Goal: Find contact information: Find contact information

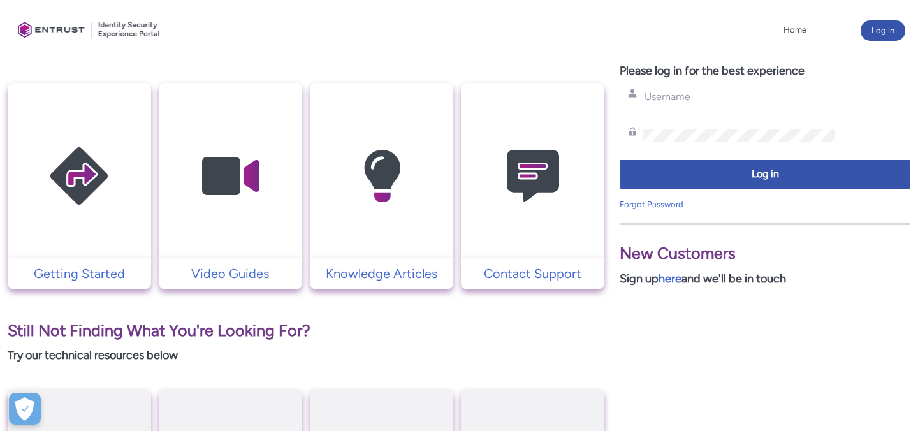
scroll to position [253, 0]
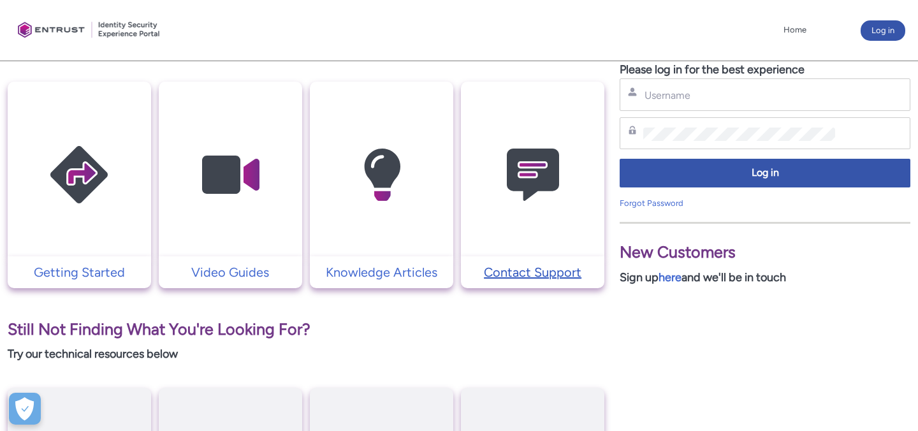
click at [521, 268] on p "Contact Support" at bounding box center [532, 272] width 131 height 19
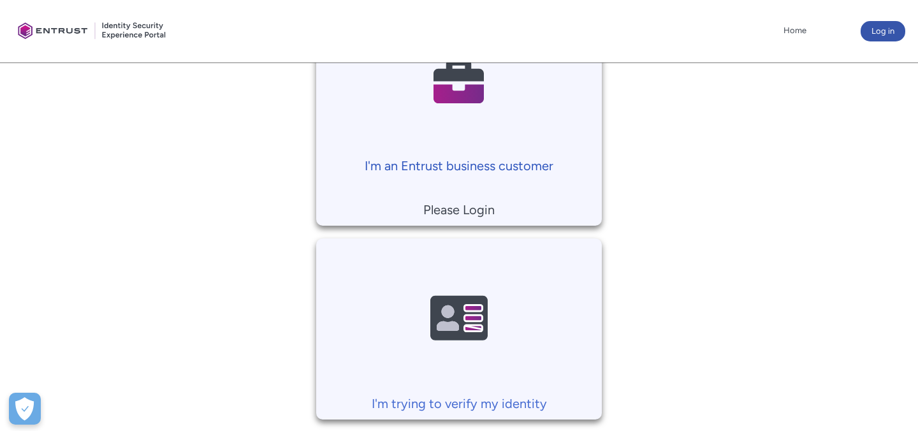
scroll to position [331, 0]
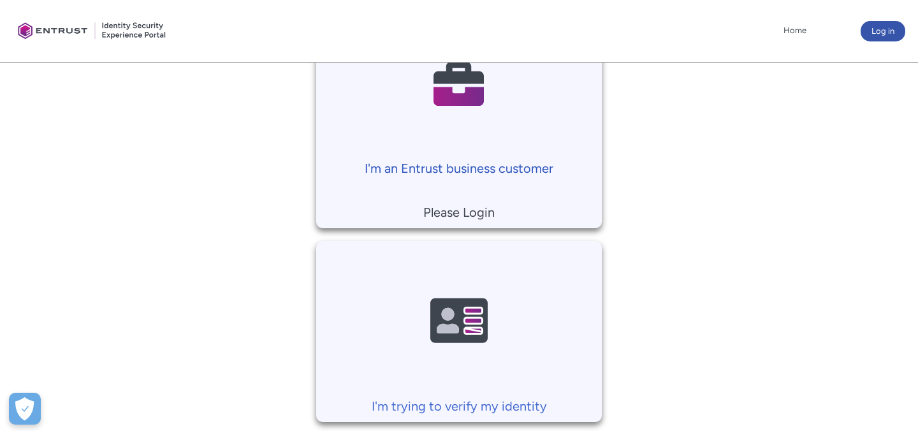
click at [428, 168] on p "I'm an Entrust business customer" at bounding box center [459, 168] width 272 height 19
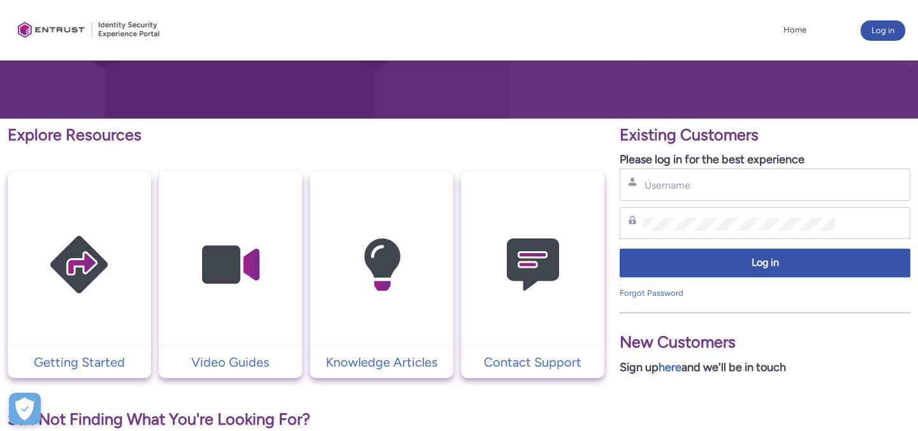
scroll to position [159, 0]
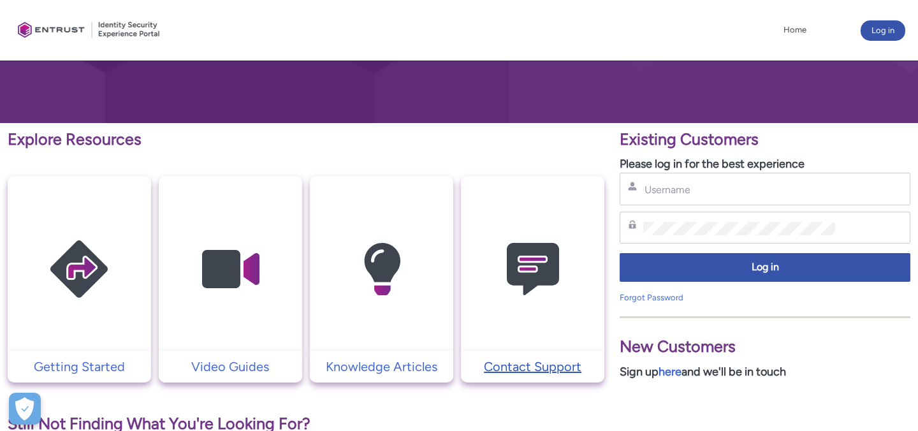
click at [530, 361] on p "Contact Support" at bounding box center [532, 366] width 131 height 19
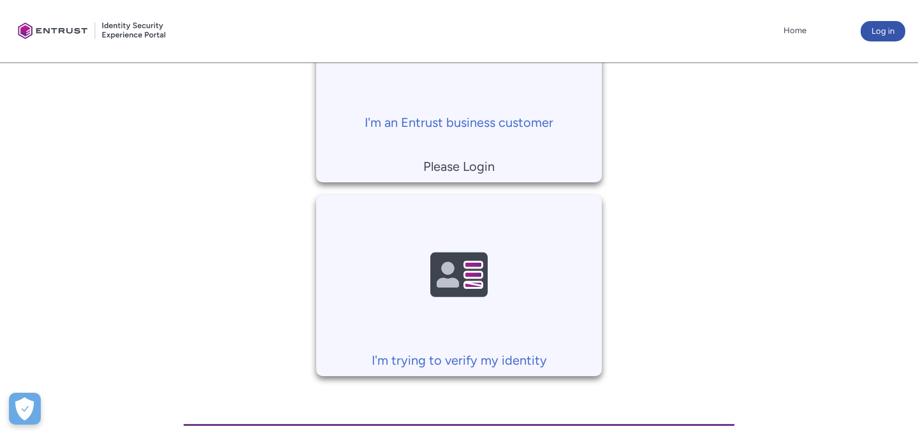
scroll to position [354, 0]
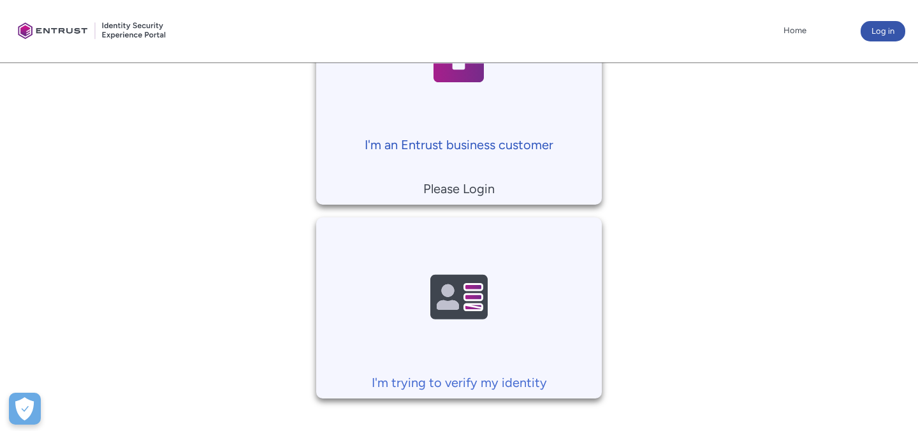
click at [461, 141] on p "I'm an Entrust business customer" at bounding box center [459, 144] width 272 height 19
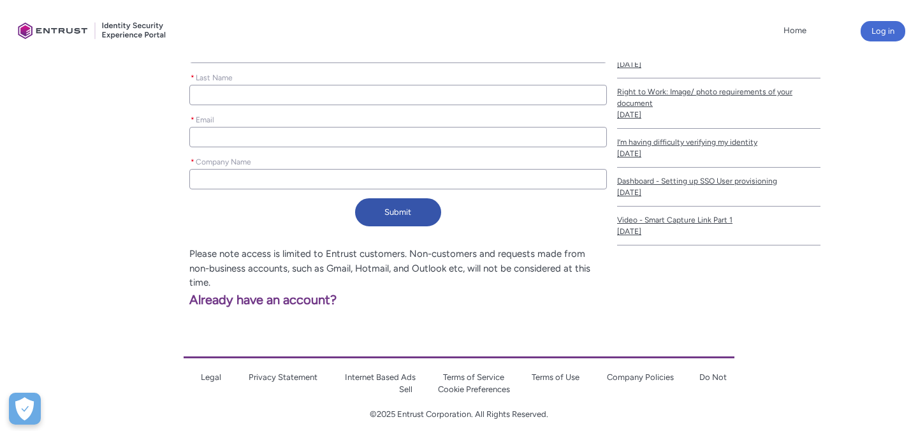
scroll to position [333, 0]
